Goal: Information Seeking & Learning: Learn about a topic

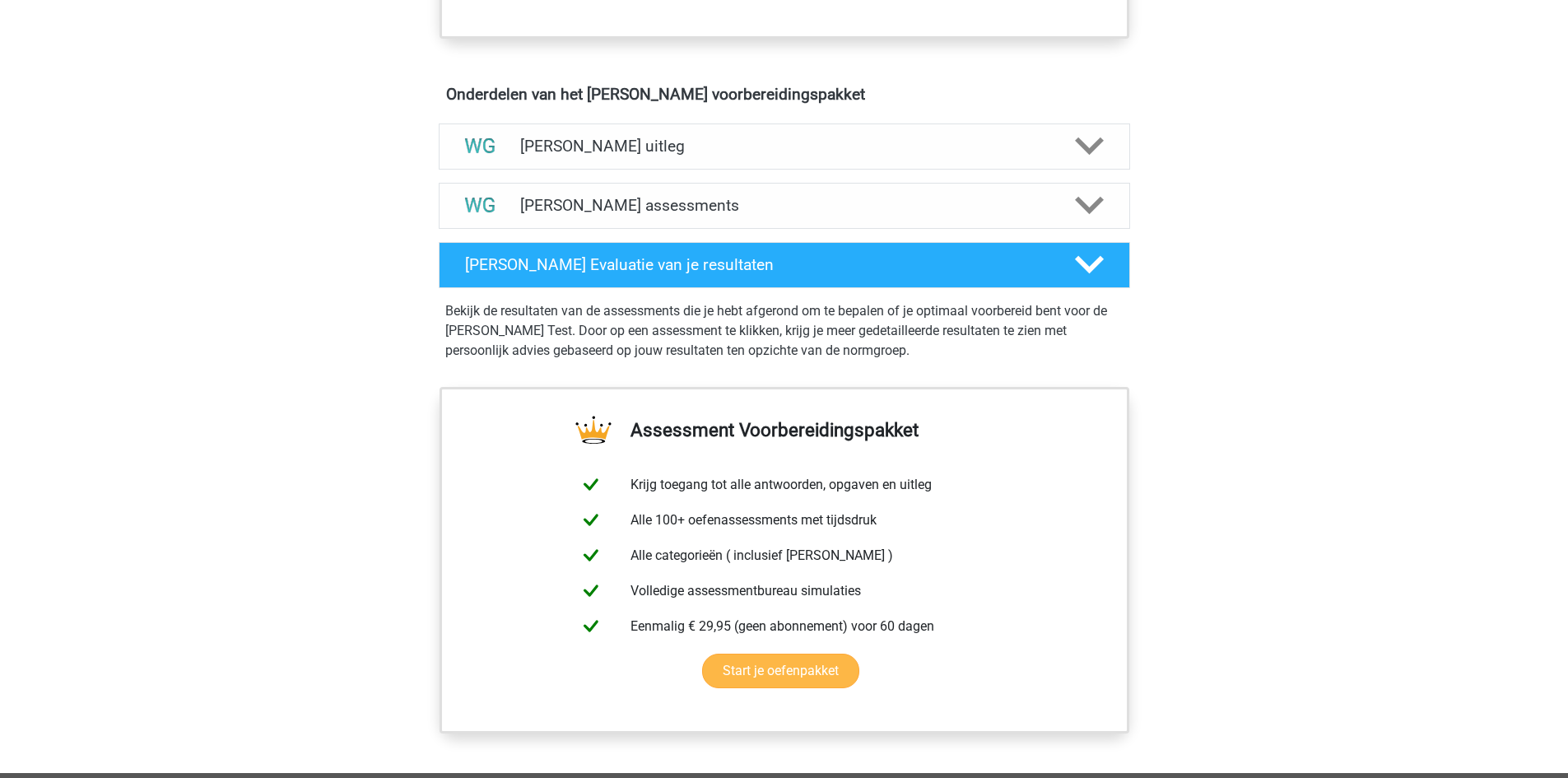
scroll to position [823, 0]
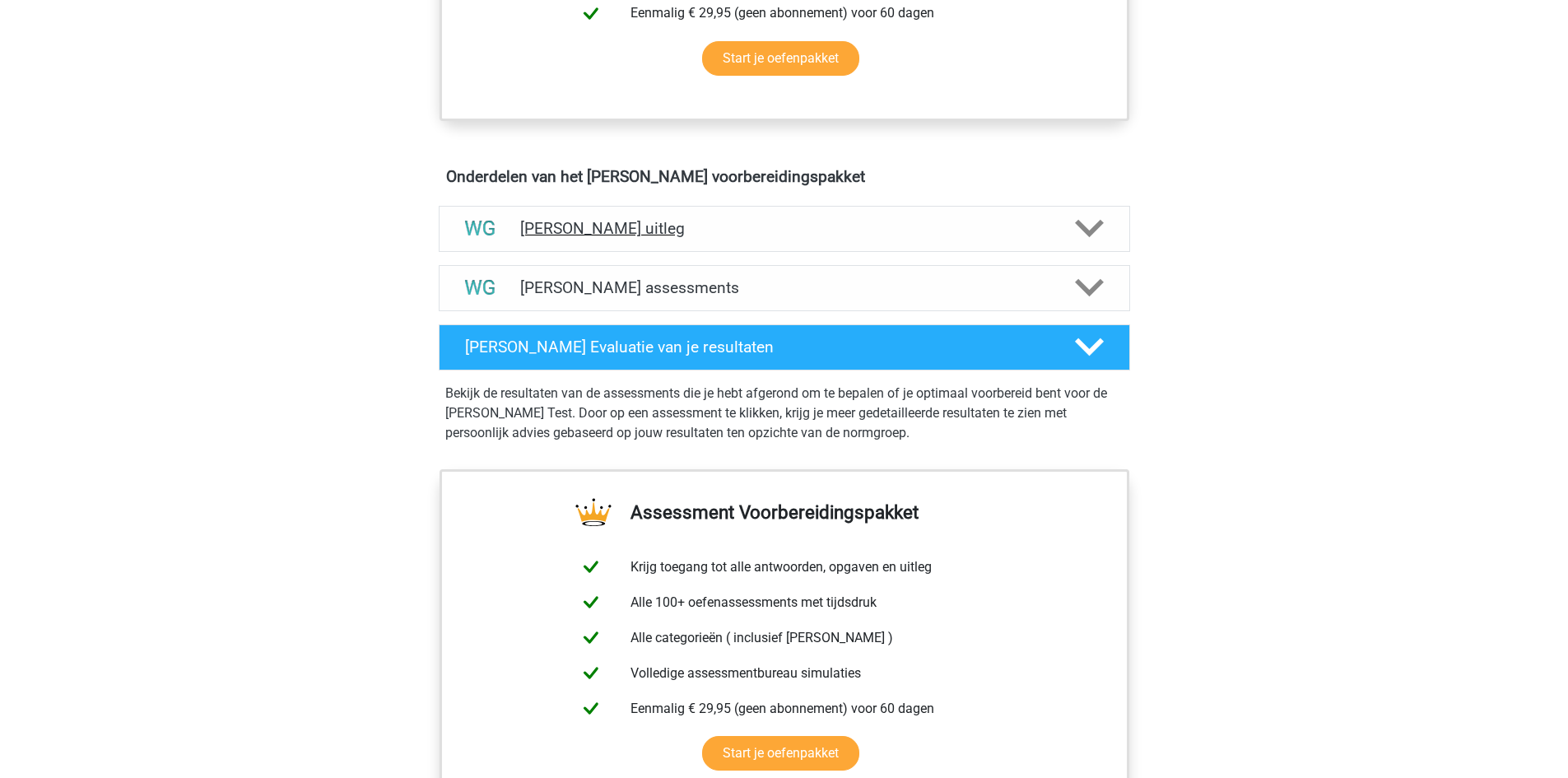
click at [1102, 227] on icon at bounding box center [1089, 228] width 29 height 29
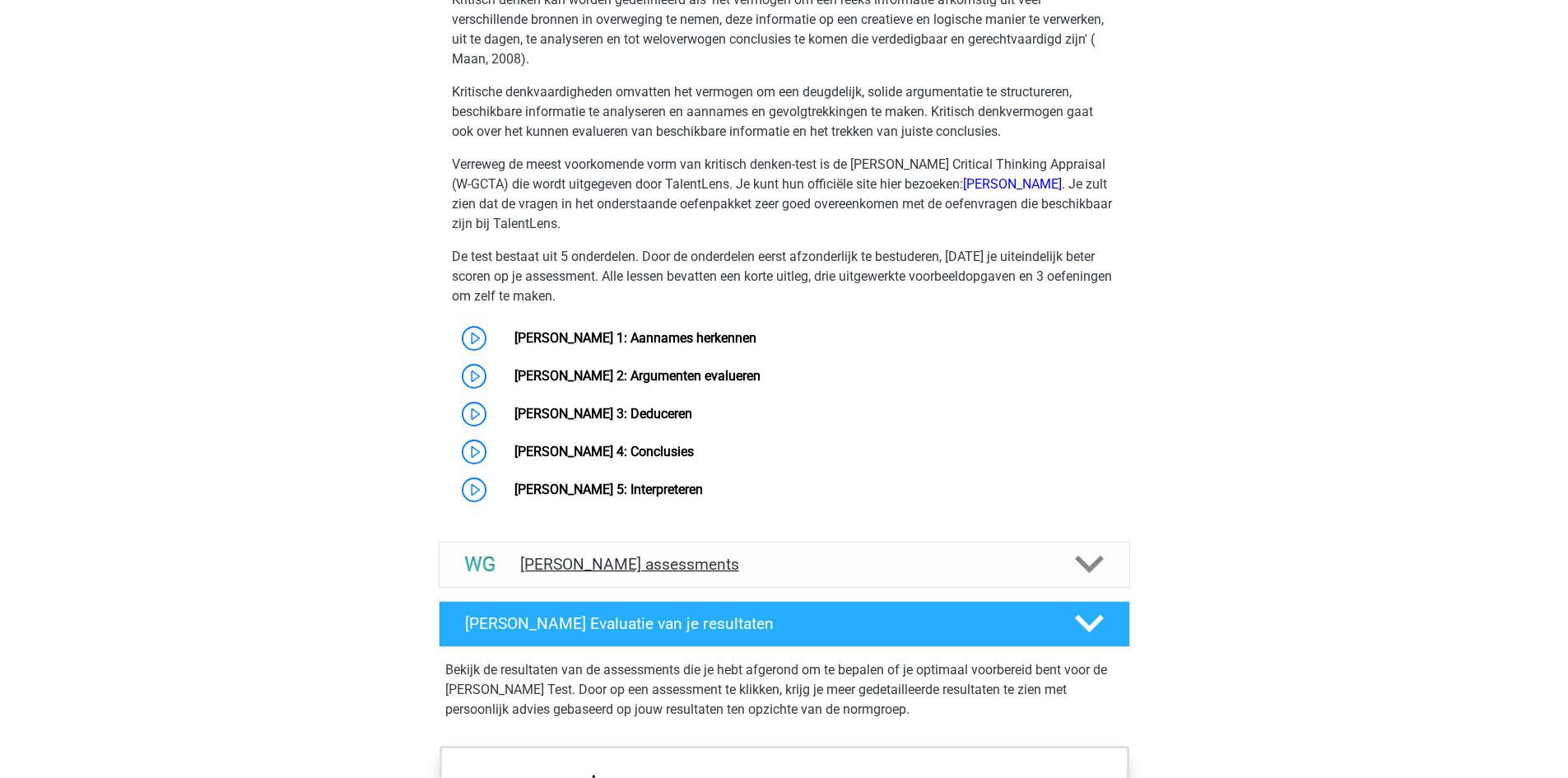
scroll to position [1152, 0]
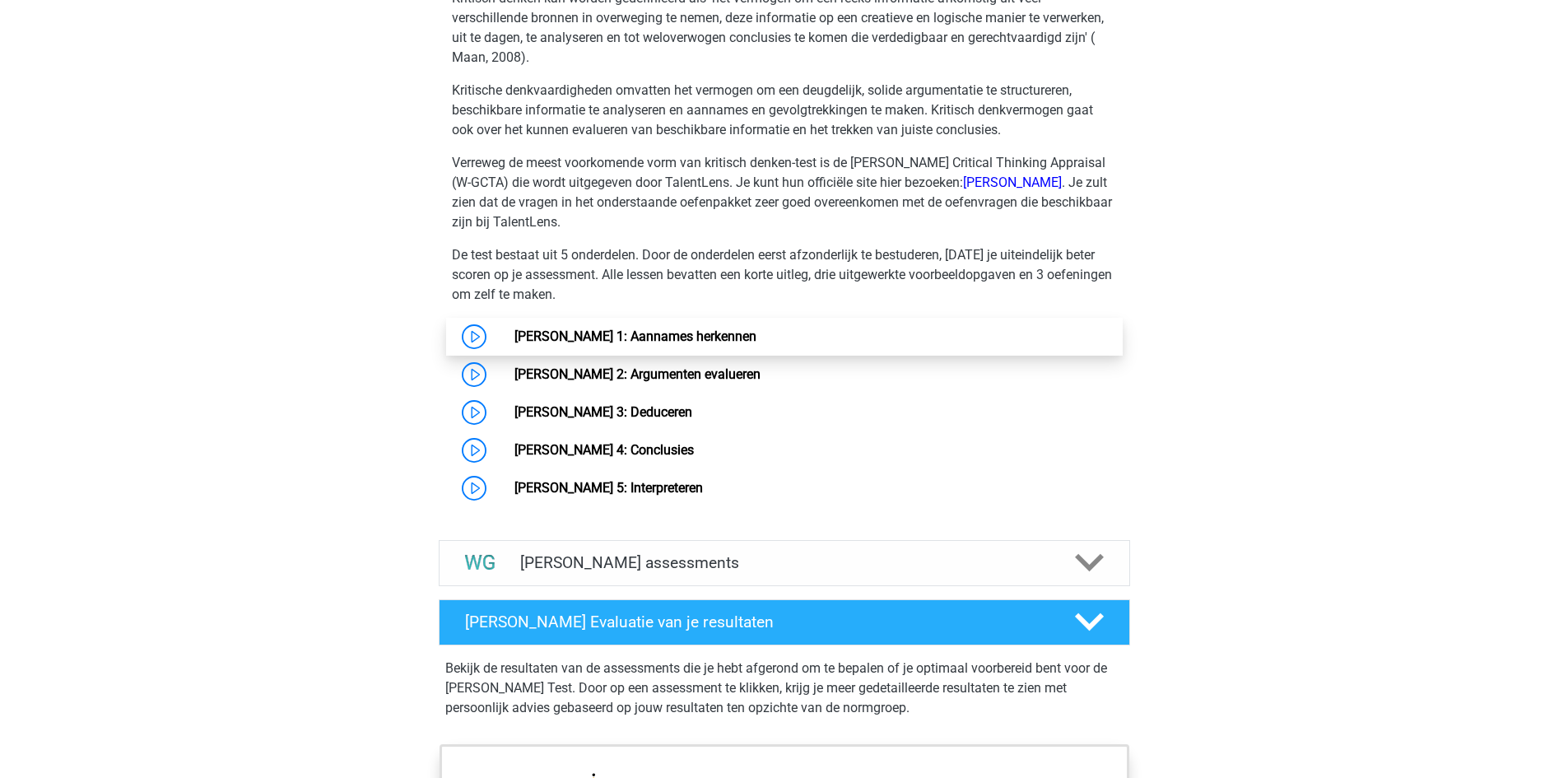
click at [757, 344] on link "[PERSON_NAME] 1: Aannames herkennen" at bounding box center [635, 336] width 242 height 15
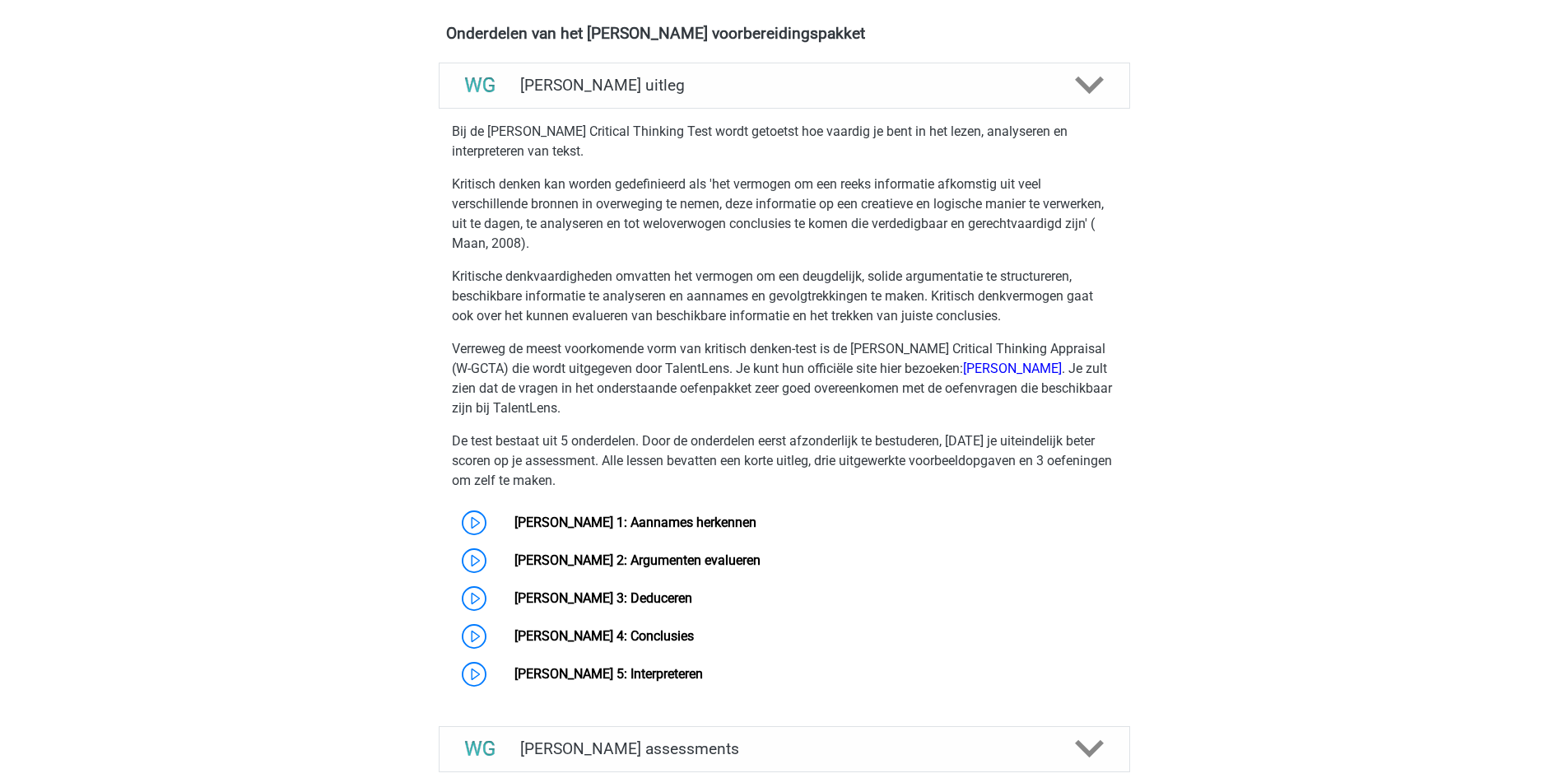
scroll to position [953, 0]
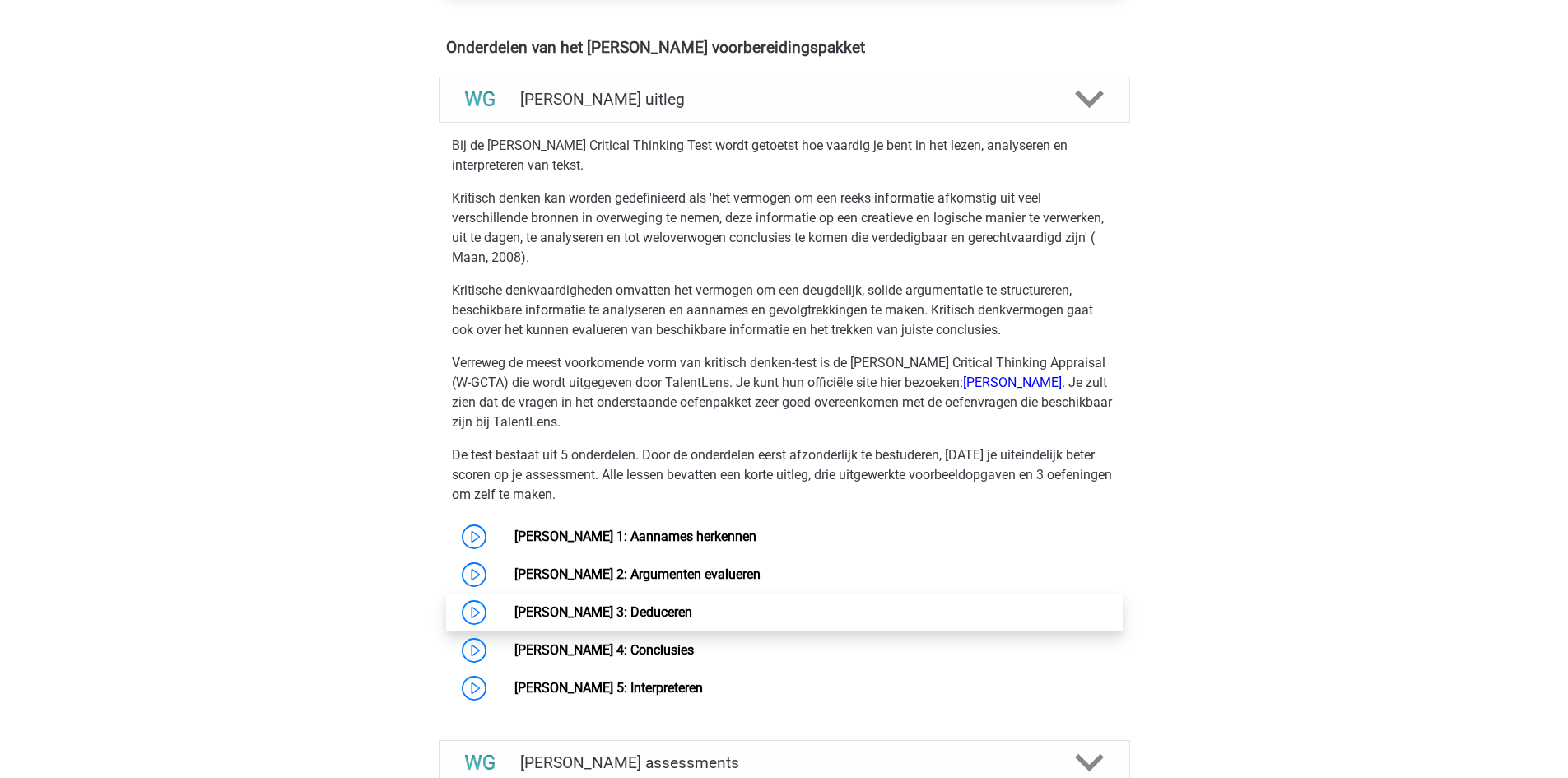
click at [648, 614] on link "[PERSON_NAME] 3: Deduceren" at bounding box center [603, 611] width 178 height 15
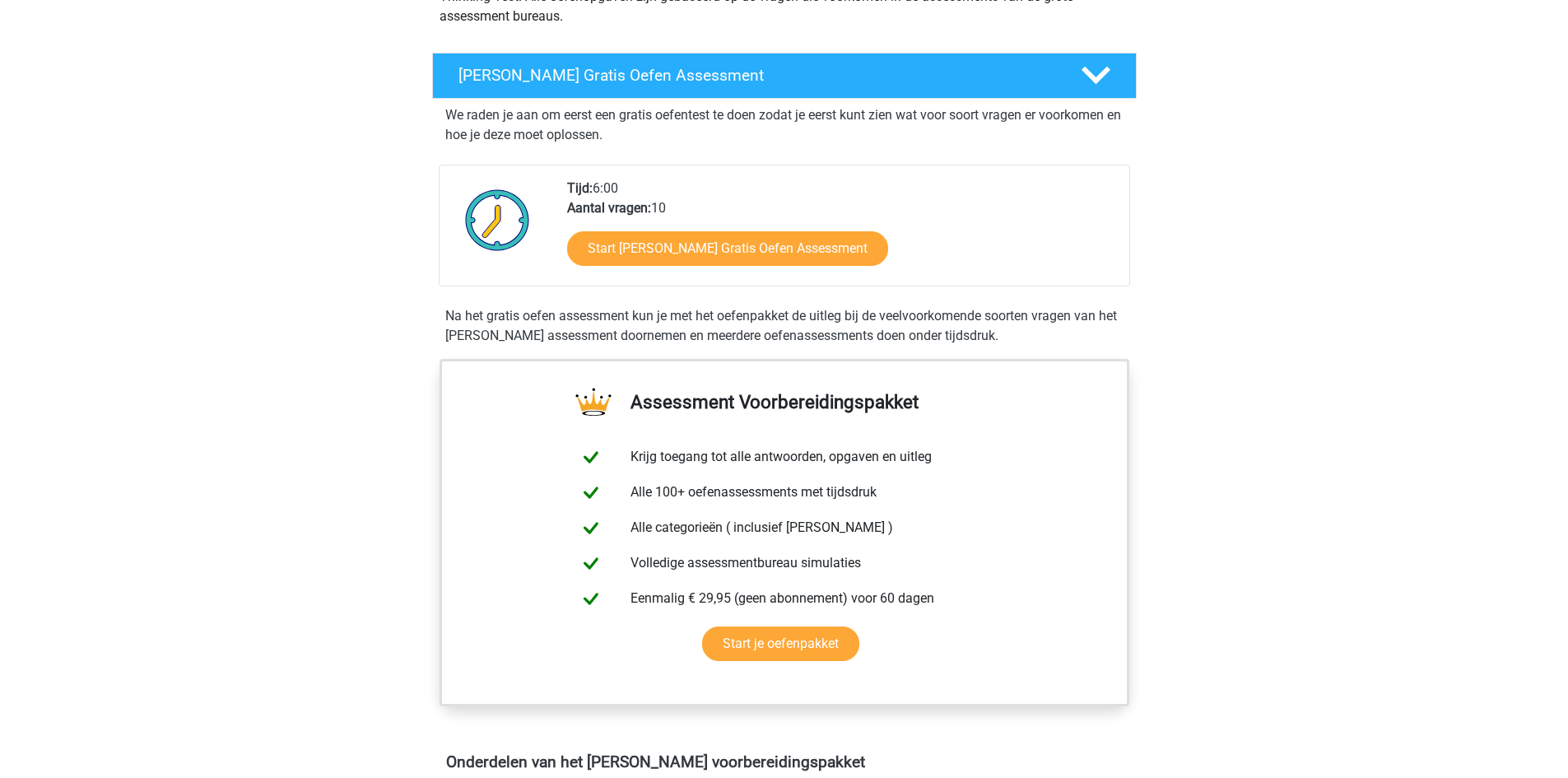
scroll to position [129, 0]
